Goal: Information Seeking & Learning: Learn about a topic

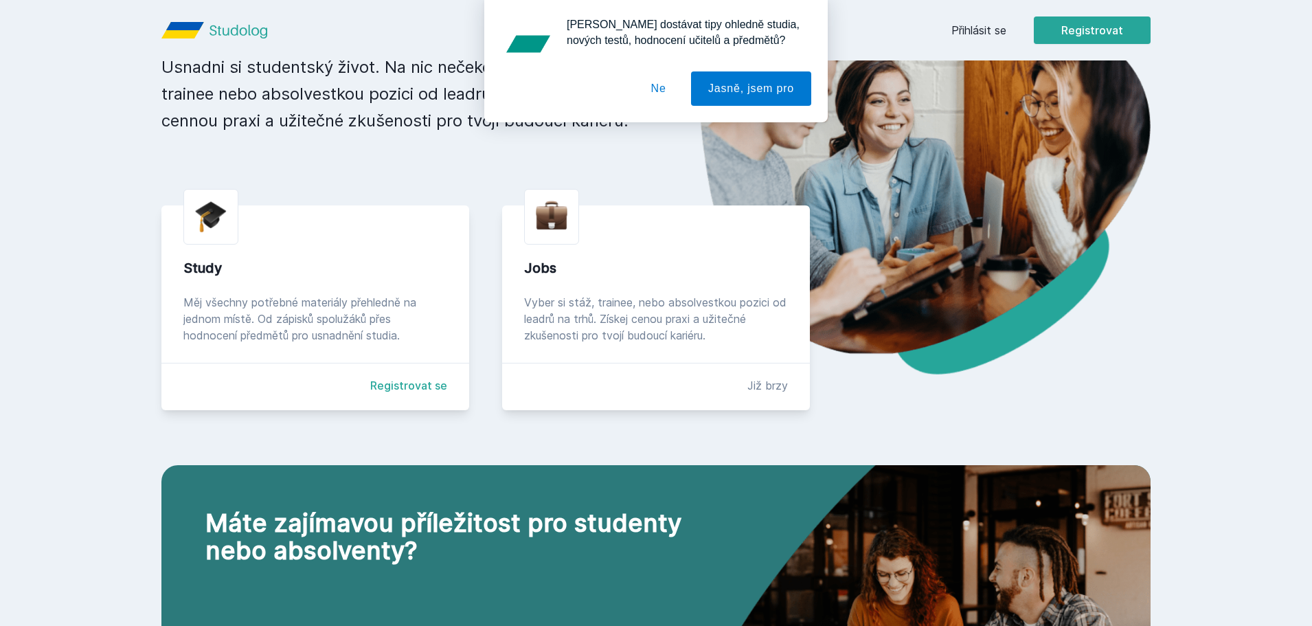
scroll to position [206, 0]
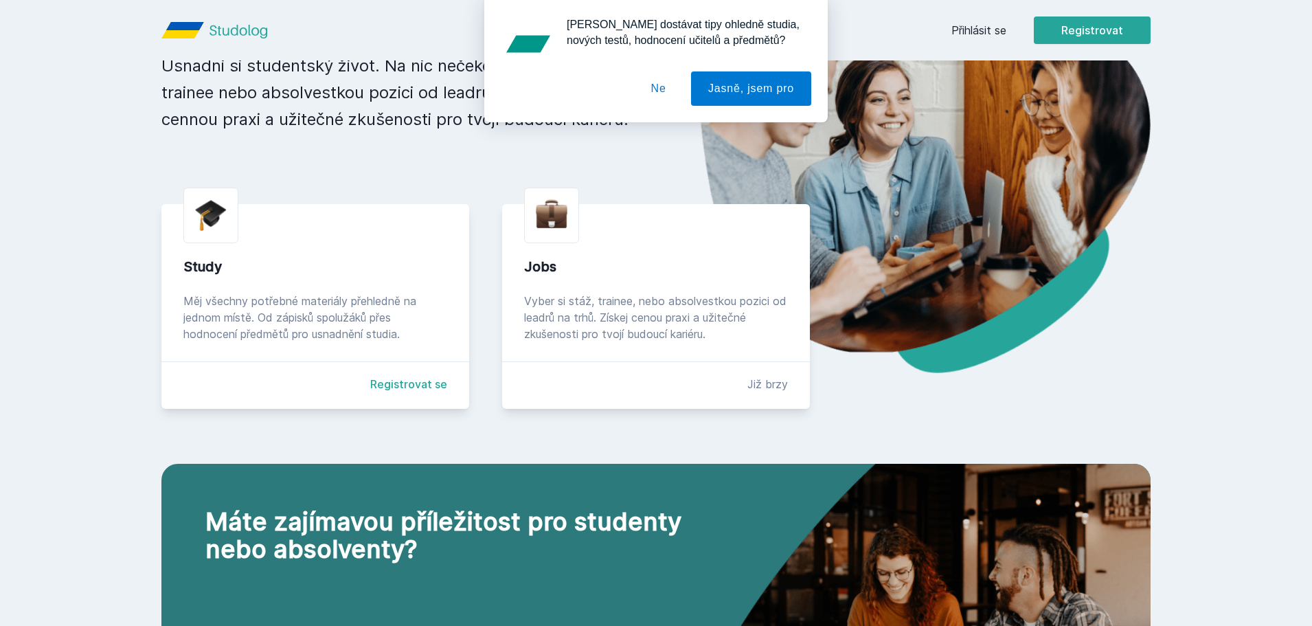
click at [658, 80] on button "Ne" at bounding box center [658, 88] width 49 height 34
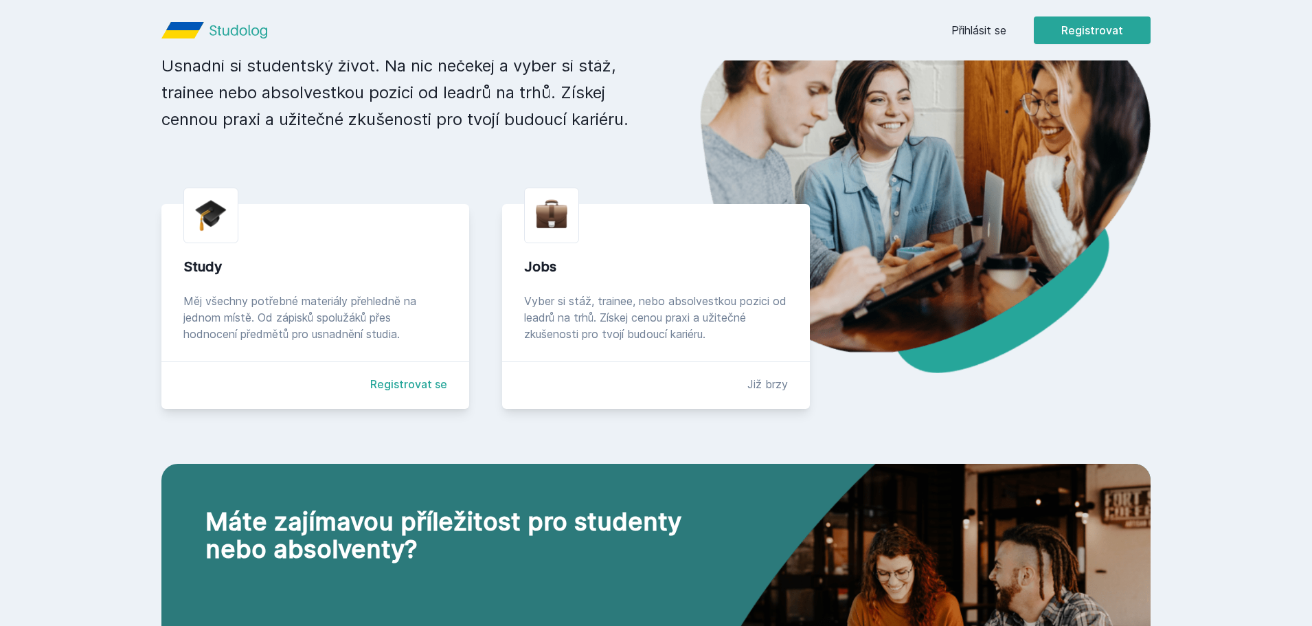
click at [968, 30] on link "Přihlásit se" at bounding box center [978, 30] width 55 height 16
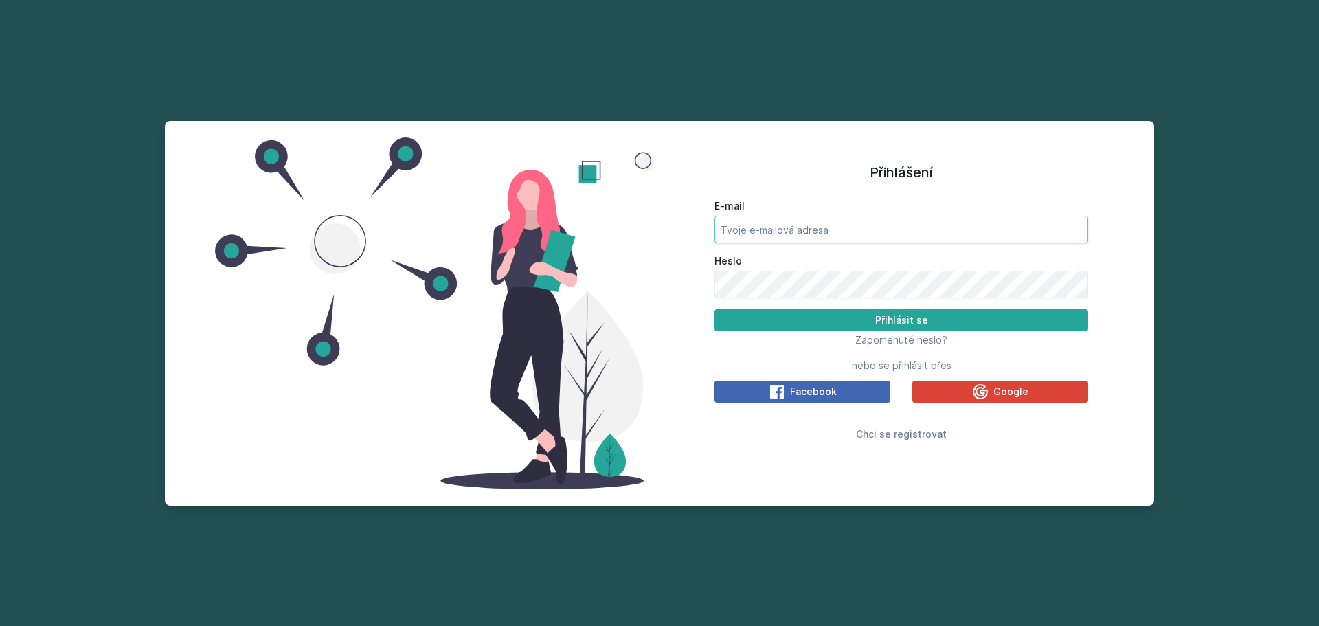
type input "[EMAIL_ADDRESS][DOMAIN_NAME]"
click at [796, 227] on input "[EMAIL_ADDRESS][DOMAIN_NAME]" at bounding box center [901, 229] width 374 height 27
click at [723, 334] on div "Zapomenuté heslo?" at bounding box center [901, 339] width 374 height 16
click at [739, 321] on button "Přihlásit se" at bounding box center [901, 320] width 374 height 22
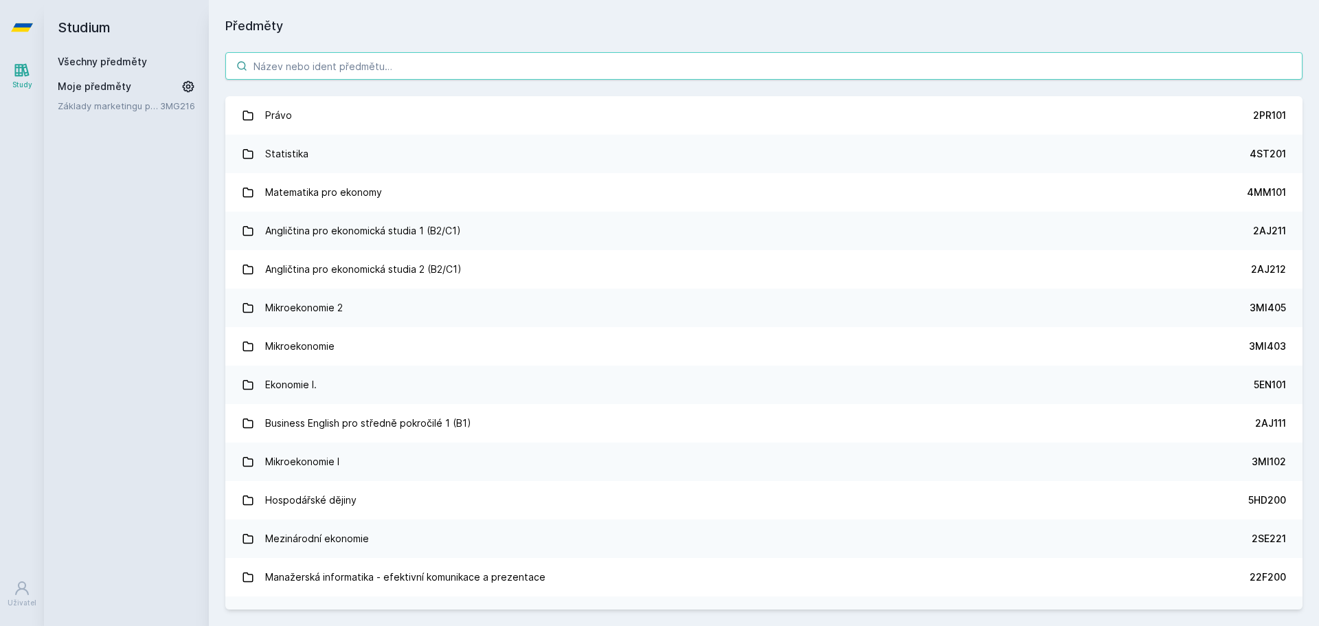
click at [310, 69] on input "search" at bounding box center [763, 65] width 1077 height 27
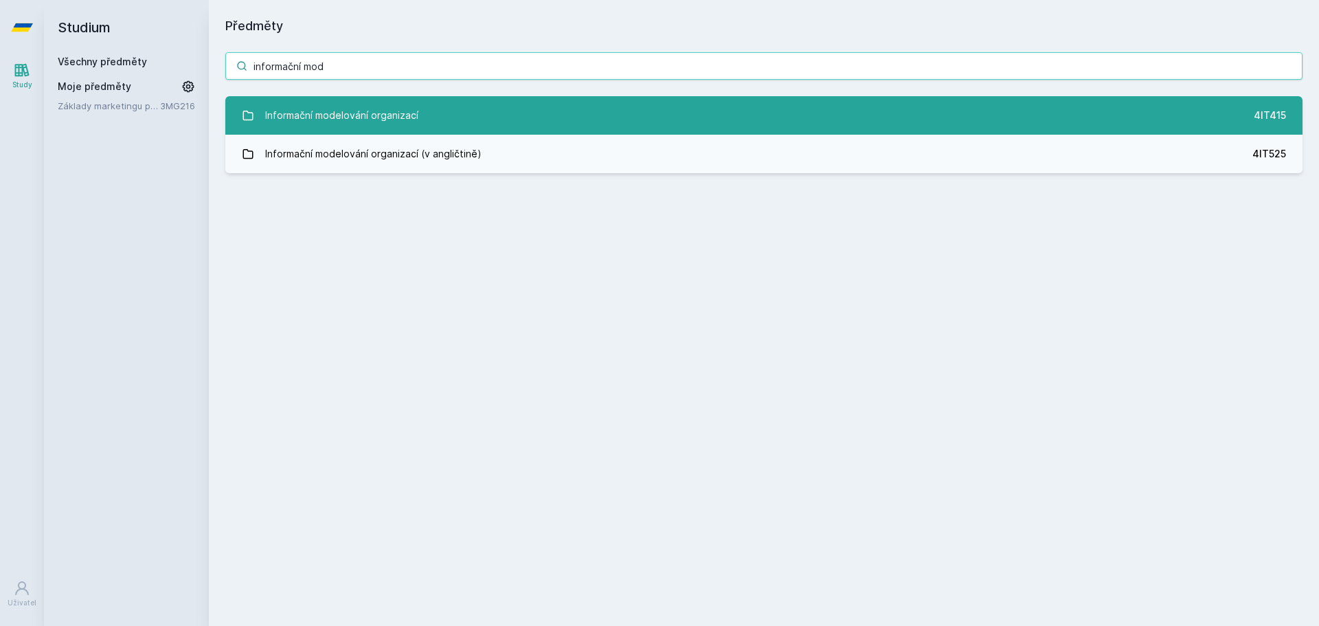
type input "informační mod"
click at [483, 122] on link "Informační modelování organizací 4IT415" at bounding box center [763, 115] width 1077 height 38
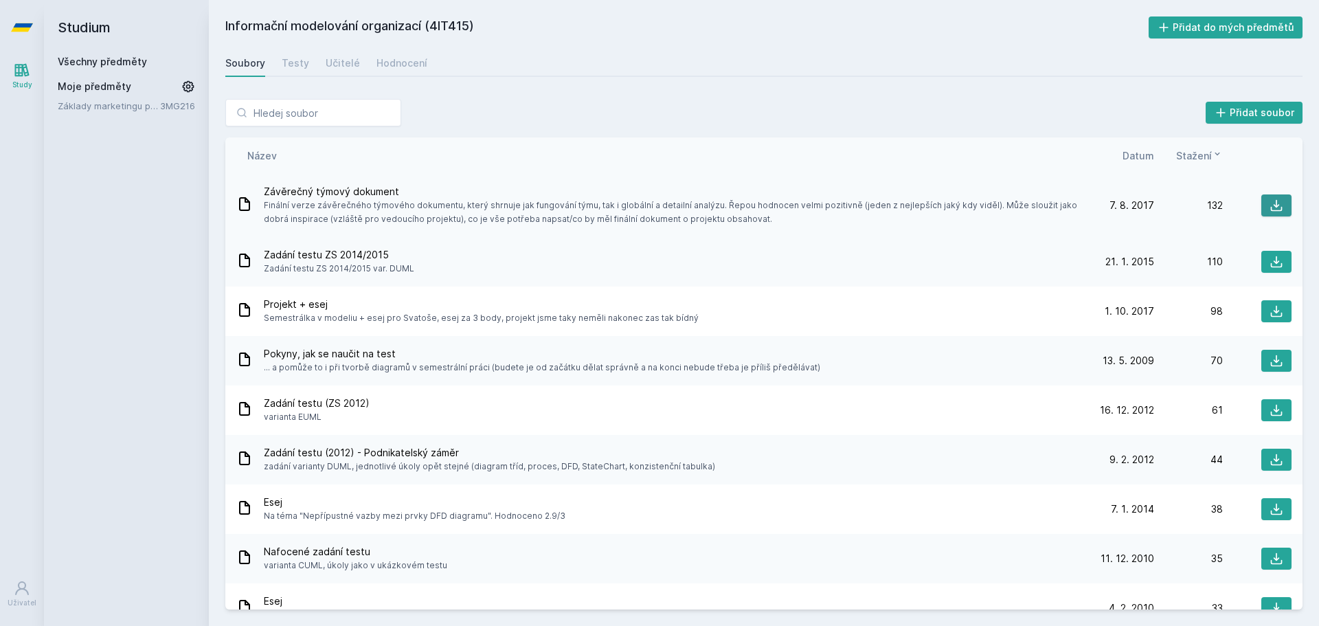
click at [1277, 203] on button at bounding box center [1276, 205] width 30 height 22
